Goal: Find specific page/section: Find specific page/section

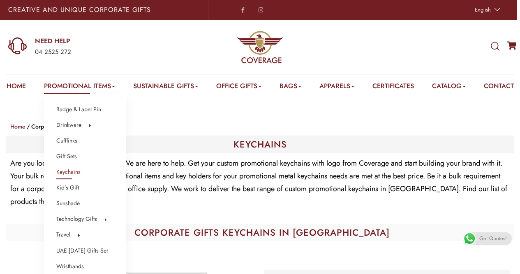
click at [114, 84] on link "Promotional Items" at bounding box center [79, 87] width 71 height 13
click at [148, 141] on link "Mugs" at bounding box center [140, 141] width 13 height 11
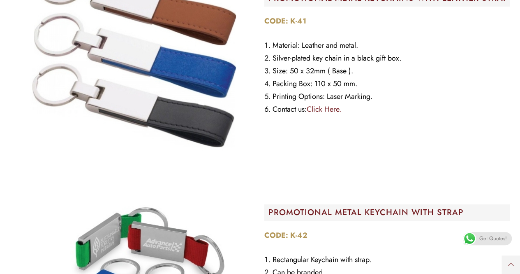
scroll to position [6252, 0]
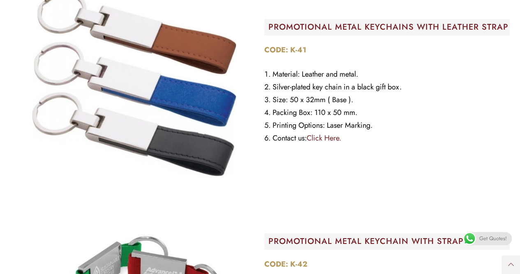
click at [324, 143] on link "Click Here." at bounding box center [324, 137] width 35 height 11
